Goal: Task Accomplishment & Management: Manage account settings

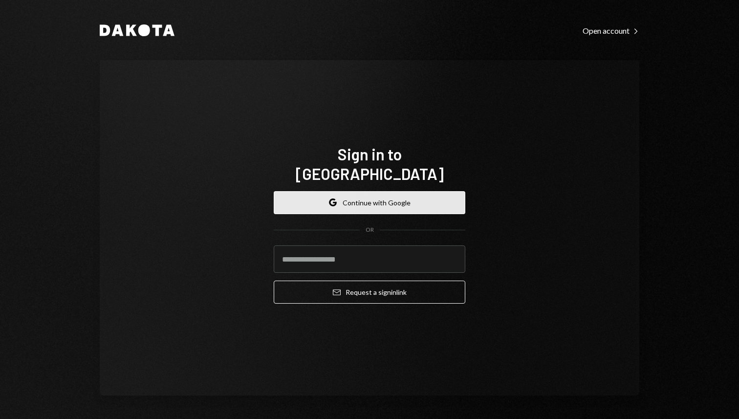
click at [432, 191] on button "Google Continue with Google" at bounding box center [370, 202] width 192 height 23
click at [512, 189] on div "Sign in to Dakota Google Continue with Google OR Email Request a sign in link" at bounding box center [370, 227] width 540 height 335
click at [433, 191] on button "Google Continue with Google" at bounding box center [370, 202] width 192 height 23
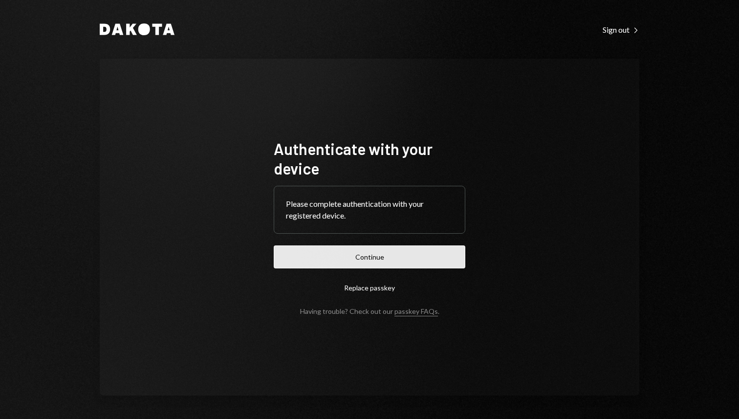
click at [404, 262] on button "Continue" at bounding box center [370, 256] width 192 height 23
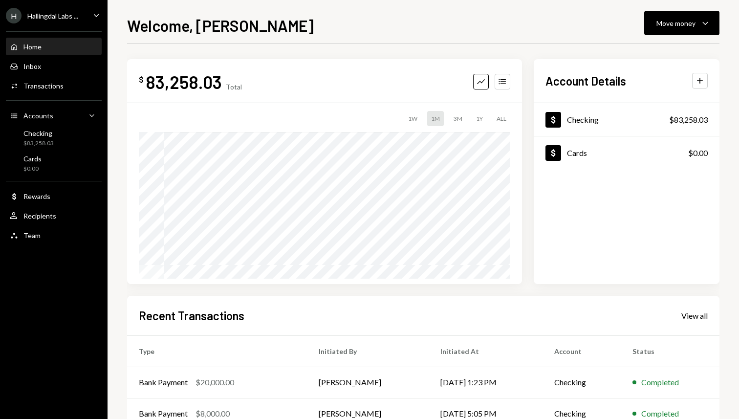
click at [63, 15] on div "Hallingdal Labs ..." at bounding box center [52, 16] width 51 height 8
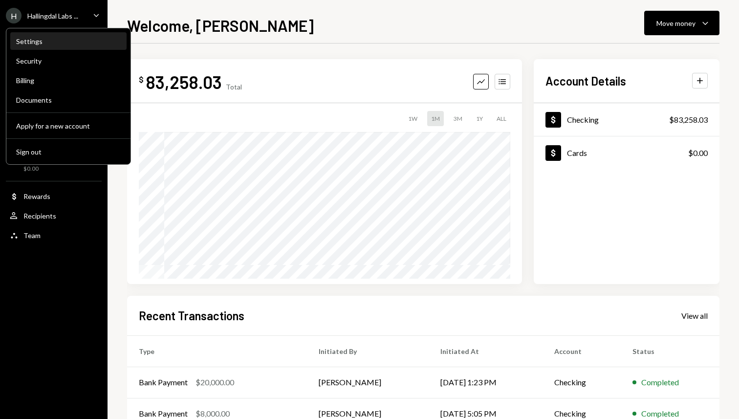
click at [86, 44] on div "Settings" at bounding box center [68, 41] width 105 height 8
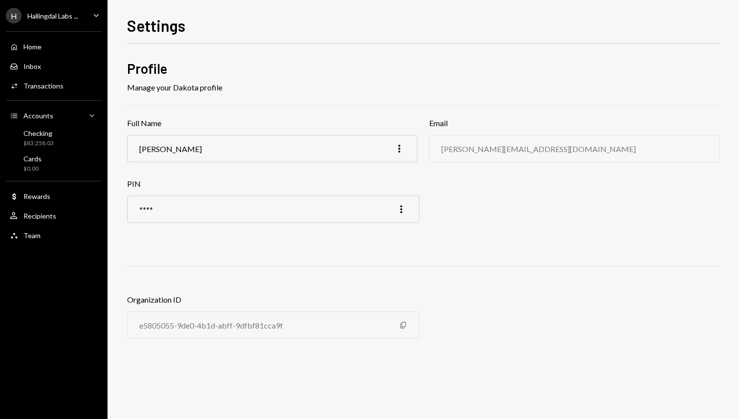
click at [73, 18] on div "Hallingdal Labs ..." at bounding box center [52, 16] width 51 height 8
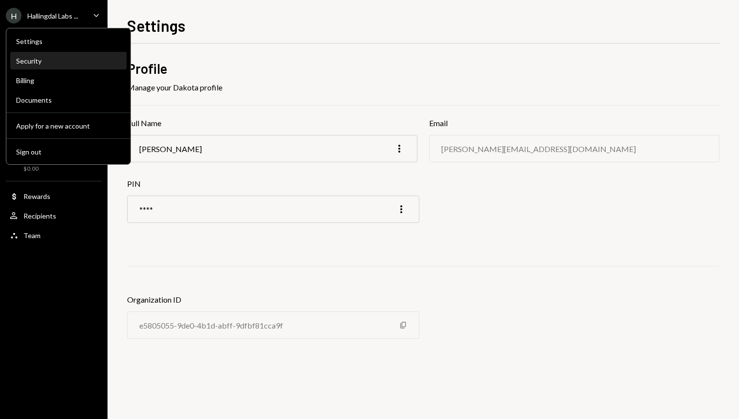
click at [63, 56] on div "Security" at bounding box center [68, 61] width 105 height 17
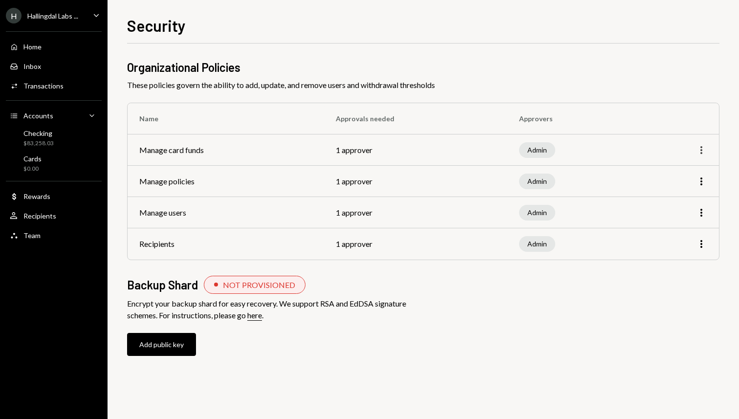
click at [702, 152] on icon "More" at bounding box center [702, 150] width 12 height 12
click at [680, 98] on div "Organizational Policies These policies govern the ability to add, update, and r…" at bounding box center [423, 217] width 593 height 316
click at [72, 8] on div "H Hallingdal Labs ..." at bounding box center [42, 16] width 72 height 16
click at [251, 48] on div "Organizational Policies These policies govern the ability to add, update, and r…" at bounding box center [423, 210] width 593 height 332
click at [30, 241] on div "Team Team" at bounding box center [54, 235] width 88 height 17
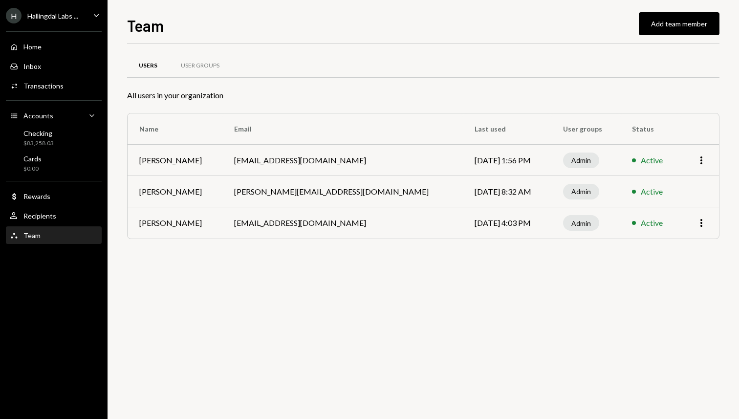
click at [250, 303] on div "Users User Groups All users in your organization Name Email Last used User grou…" at bounding box center [423, 231] width 593 height 375
click at [427, 345] on div "Users User Groups All users in your organization Name Email Last used User grou…" at bounding box center [423, 231] width 593 height 375
click at [458, 299] on div "Users User Groups All users in your organization Name Email Last used User grou…" at bounding box center [423, 231] width 593 height 375
click at [457, 269] on div "Users User Groups All users in your organization Name Email Last used User grou…" at bounding box center [423, 231] width 593 height 375
click at [659, 30] on button "Add team member" at bounding box center [679, 23] width 81 height 23
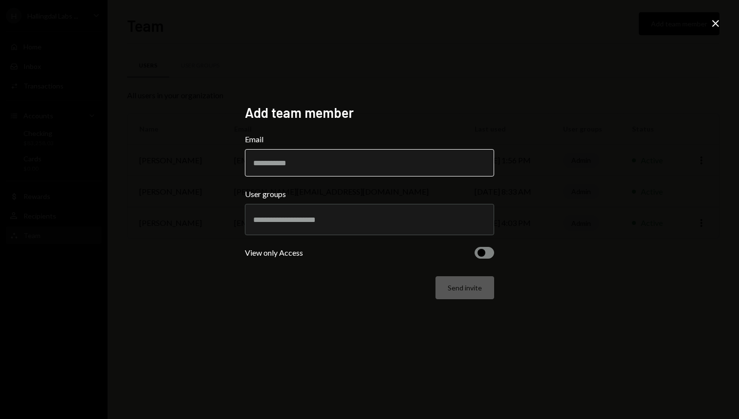
click at [428, 160] on input "Email" at bounding box center [369, 162] width 249 height 27
click at [463, 95] on div "Add team member Email User groups View only Access Send invite" at bounding box center [369, 209] width 273 height 235
click at [406, 160] on input "Email" at bounding box center [369, 162] width 249 height 27
type input "**********"
click at [369, 282] on div "Send invite" at bounding box center [369, 287] width 249 height 23
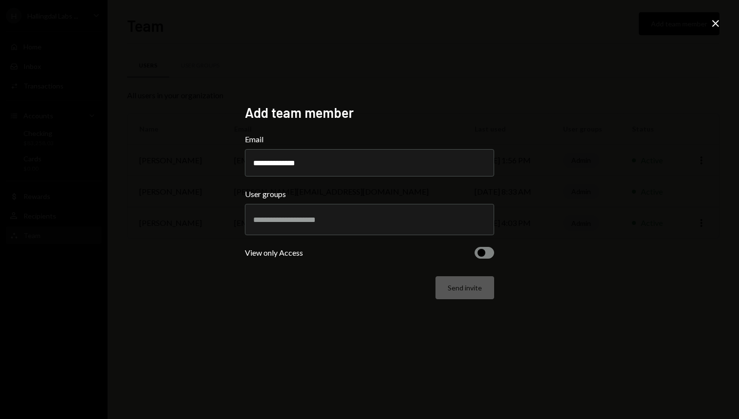
click at [463, 226] on div at bounding box center [369, 219] width 233 height 24
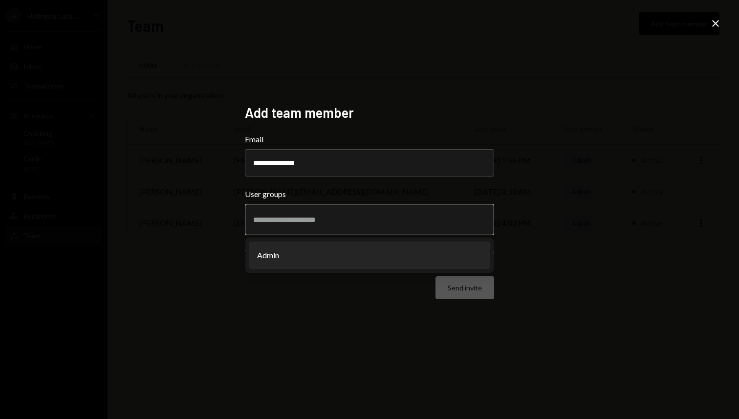
click at [444, 255] on li "Admin" at bounding box center [369, 254] width 241 height 27
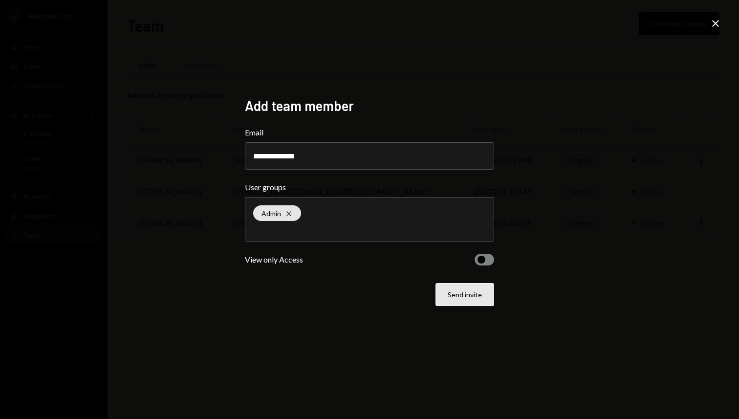
click at [472, 296] on button "Send invite" at bounding box center [465, 294] width 59 height 23
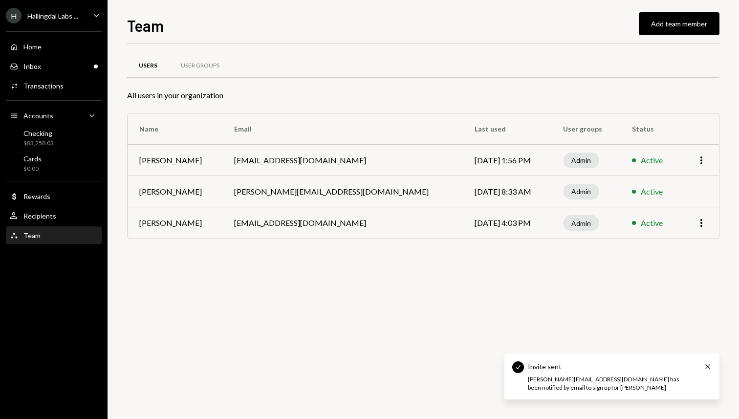
click at [426, 267] on div "Users User Groups All users in your organization Name Email Last used User grou…" at bounding box center [423, 231] width 593 height 375
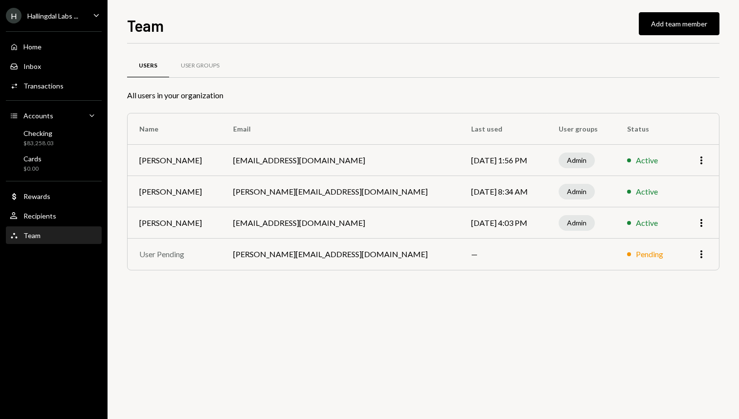
click at [343, 293] on div "Users User Groups All users in your organization Name Email Last used User grou…" at bounding box center [423, 231] width 593 height 375
click at [350, 329] on div "Users User Groups All users in your organization Name Email Last used User grou…" at bounding box center [423, 231] width 593 height 375
click at [38, 45] on div "Home" at bounding box center [32, 47] width 18 height 8
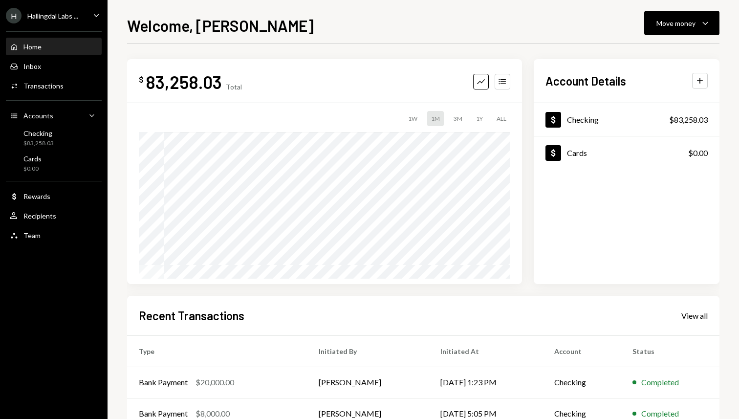
click at [674, 236] on div "Dollar Checking $83,258.03 Dollar Cards $0.00" at bounding box center [627, 193] width 186 height 181
click at [474, 117] on div "1Y" at bounding box center [479, 118] width 15 height 15
